Goal: Task Accomplishment & Management: Manage account settings

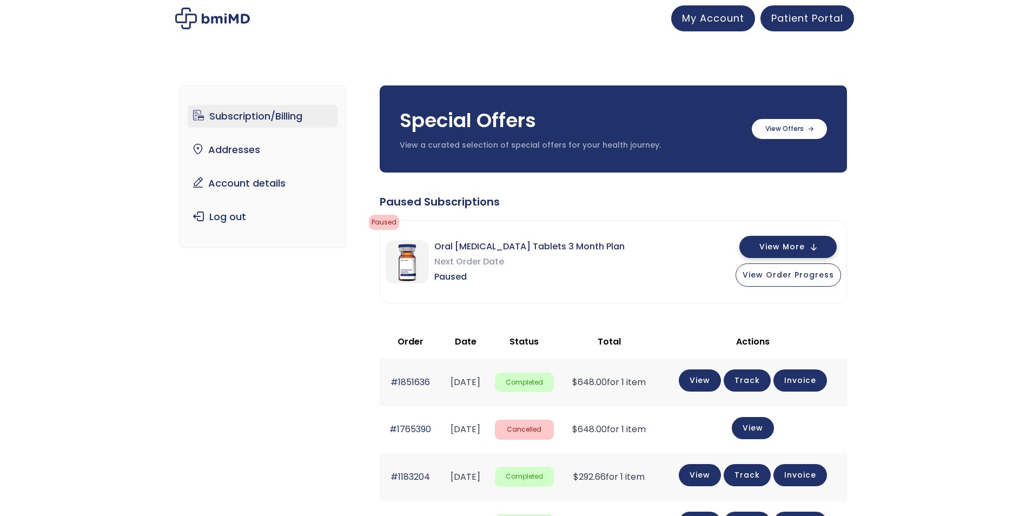
click at [812, 248] on button "View More" at bounding box center [787, 247] width 97 height 22
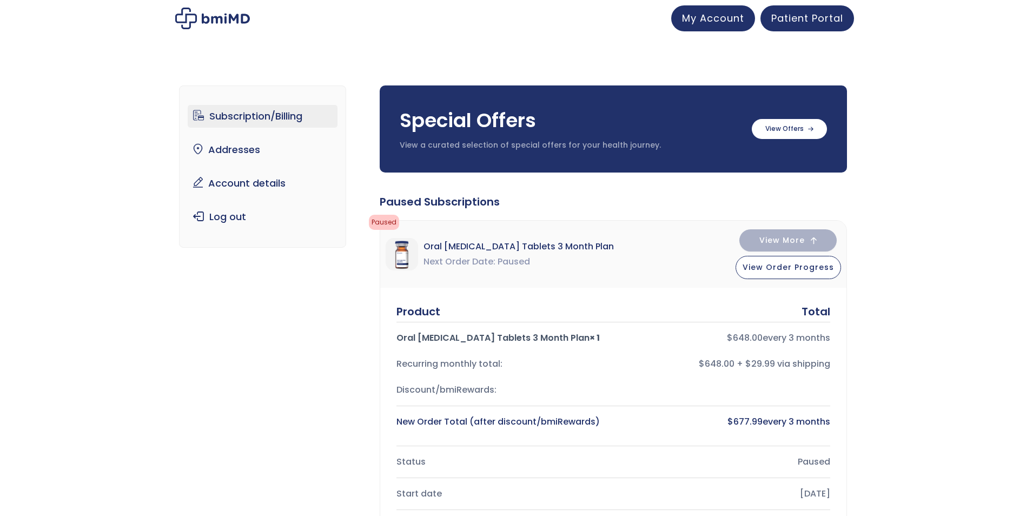
click at [231, 118] on link "Subscription/Billing" at bounding box center [263, 116] width 150 height 23
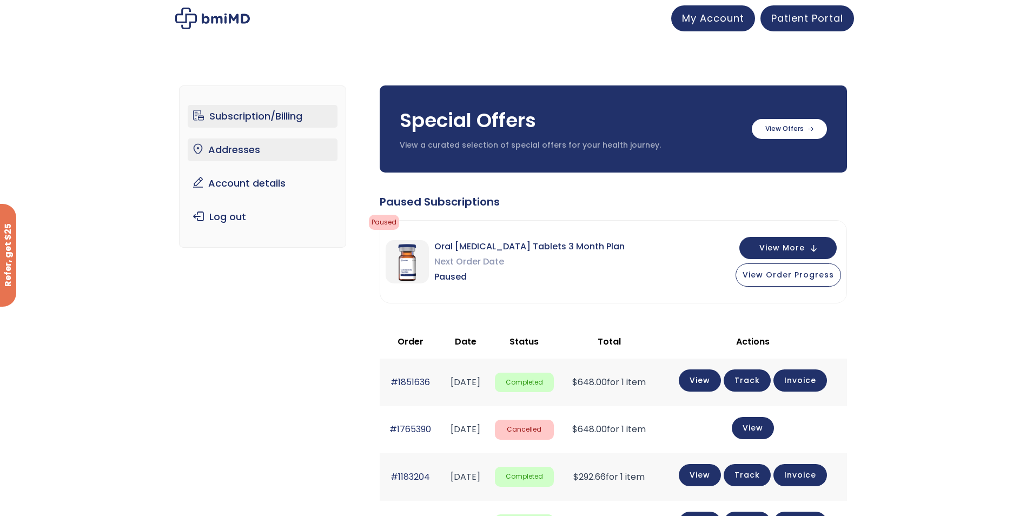
click at [229, 151] on link "Addresses" at bounding box center [263, 149] width 150 height 23
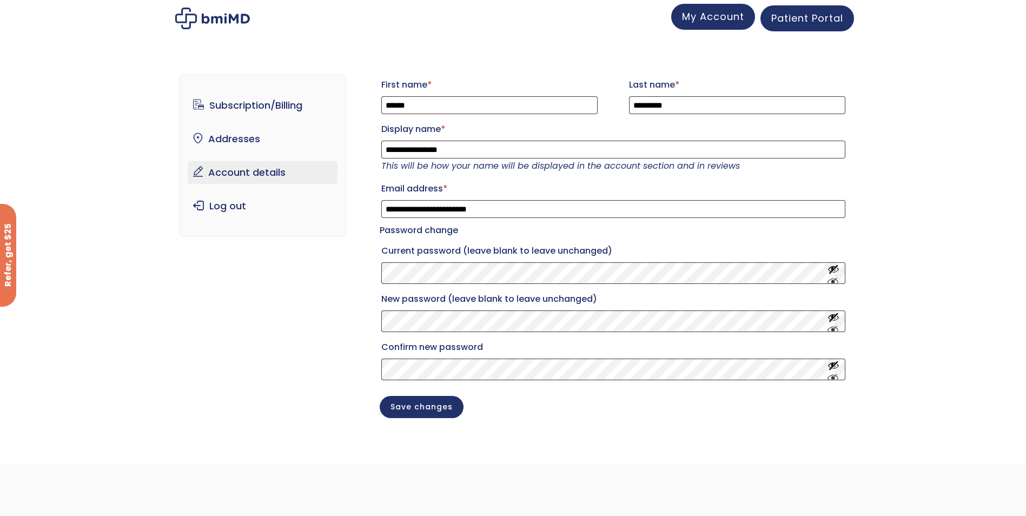
click at [716, 25] on link "My Account" at bounding box center [713, 17] width 84 height 26
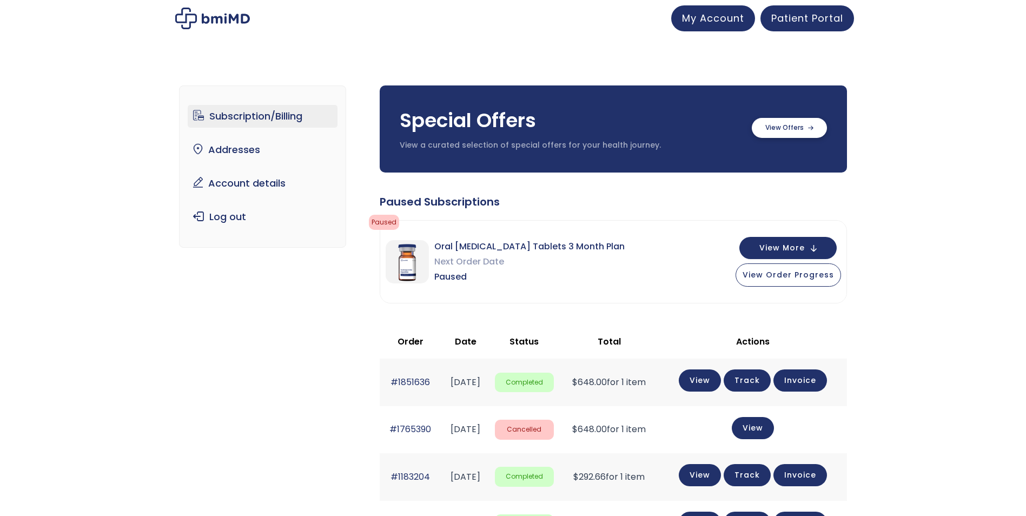
click at [777, 129] on label at bounding box center [789, 128] width 75 height 20
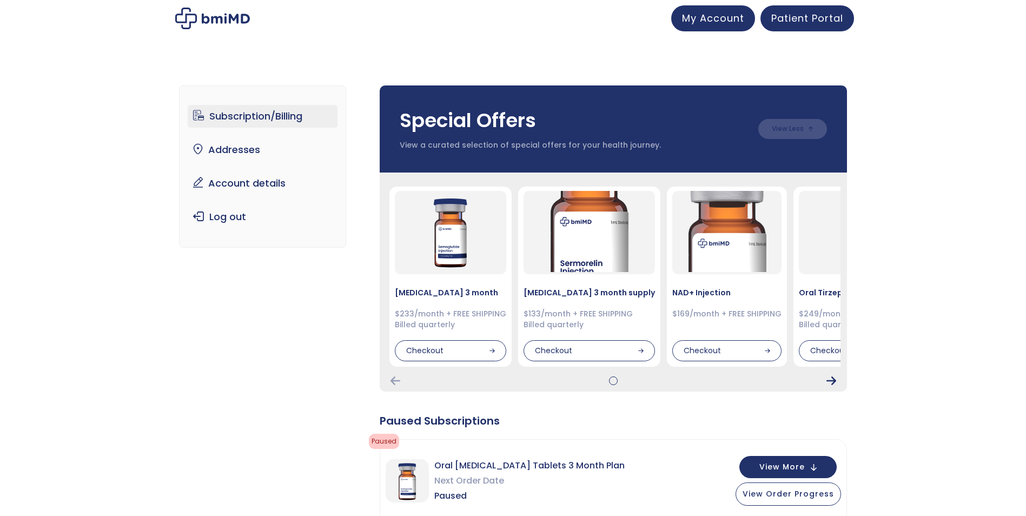
click at [831, 379] on icon "Next Card" at bounding box center [831, 380] width 10 height 9
click at [434, 349] on div "Checkout" at bounding box center [450, 350] width 111 height 22
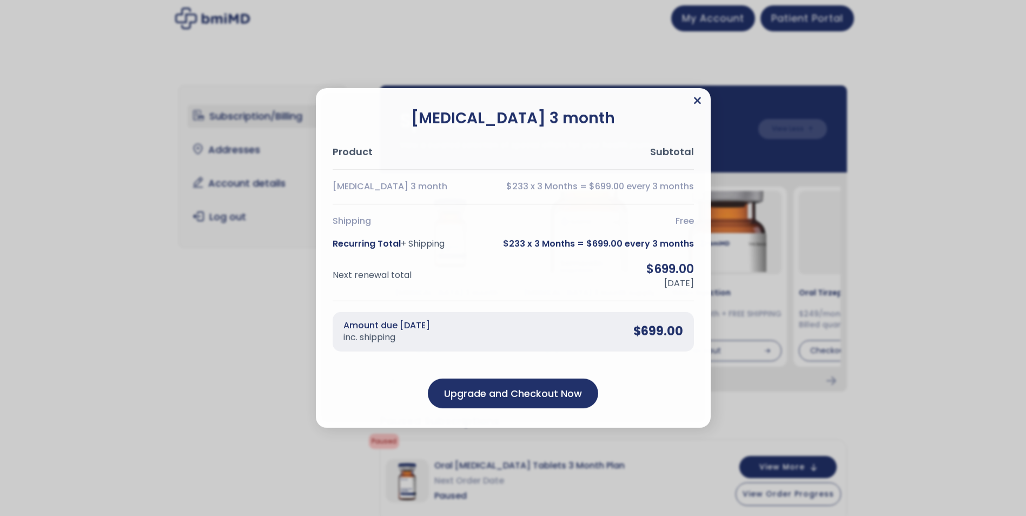
click at [698, 98] on icon "Close" at bounding box center [697, 100] width 8 height 11
